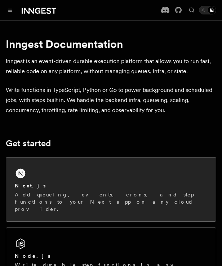
click at [52, 213] on div "Next.js Add queueing, events, crons, and step functions to your Next app on any…" at bounding box center [111, 189] width 210 height 64
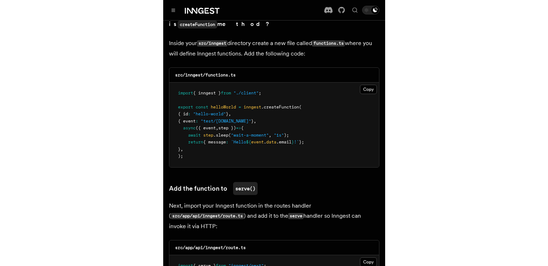
scroll to position [1299, 0]
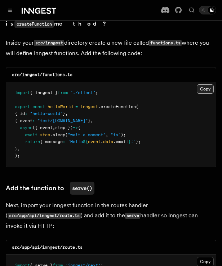
click at [203, 84] on button "Copy Copied" at bounding box center [205, 88] width 17 height 9
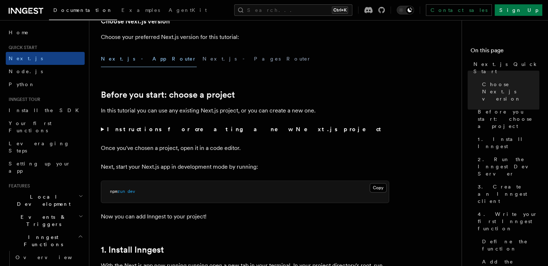
click at [192, 151] on p "Once you've chosen a project, open it in a code editor." at bounding box center [245, 148] width 288 height 10
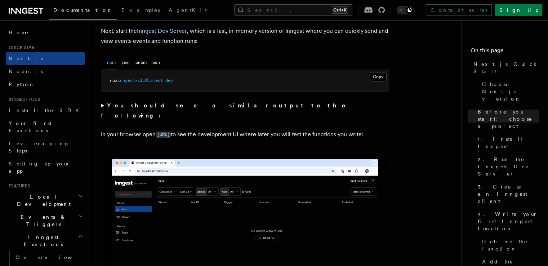
scroll to position [500, 0]
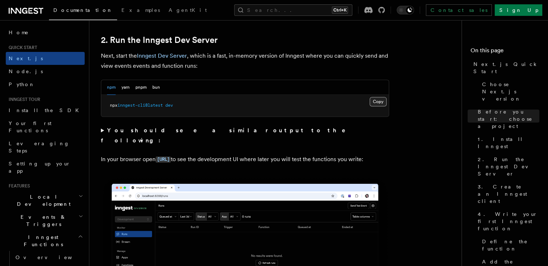
click at [222, 102] on button "Copy Copied" at bounding box center [378, 101] width 17 height 9
